Goal: Find specific page/section: Find specific page/section

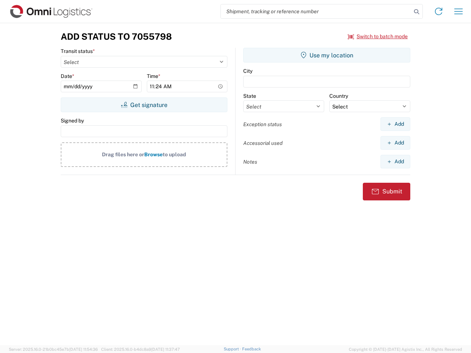
click at [316, 11] on input "search" at bounding box center [316, 11] width 191 height 14
click at [417, 12] on icon at bounding box center [417, 12] width 10 height 10
click at [439, 11] on icon at bounding box center [439, 12] width 12 height 12
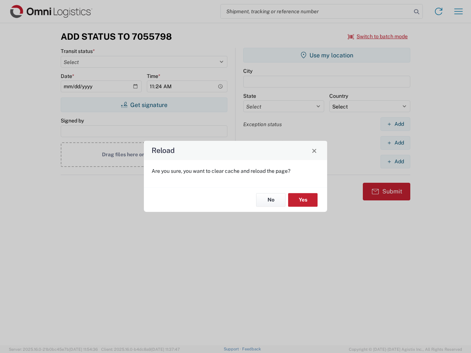
click at [459, 11] on div "Reload Are you sure, you want to clear cache and reload the page? No Yes" at bounding box center [235, 176] width 471 height 353
click at [378, 36] on div "Reload Are you sure, you want to clear cache and reload the page? No Yes" at bounding box center [235, 176] width 471 height 353
click at [144, 105] on div "Reload Are you sure, you want to clear cache and reload the page? No Yes" at bounding box center [235, 176] width 471 height 353
click at [327, 55] on div "Reload Are you sure, you want to clear cache and reload the page? No Yes" at bounding box center [235, 176] width 471 height 353
click at [395, 124] on div "Reload Are you sure, you want to clear cache and reload the page? No Yes" at bounding box center [235, 176] width 471 height 353
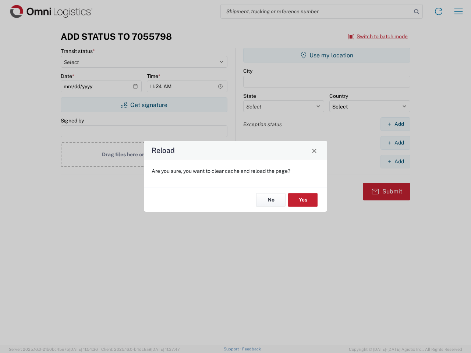
click at [395, 143] on div "Reload Are you sure, you want to clear cache and reload the page? No Yes" at bounding box center [235, 176] width 471 height 353
click at [395, 162] on div "Reload Are you sure, you want to clear cache and reload the page? No Yes" at bounding box center [235, 176] width 471 height 353
